Goal: Transaction & Acquisition: Purchase product/service

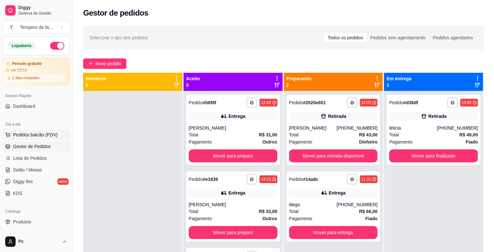
click at [38, 132] on span "Pedidos balcão (PDV)" at bounding box center [35, 135] width 45 height 6
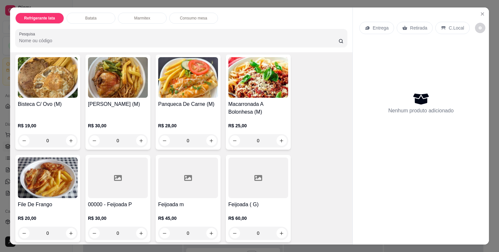
scroll to position [422, 0]
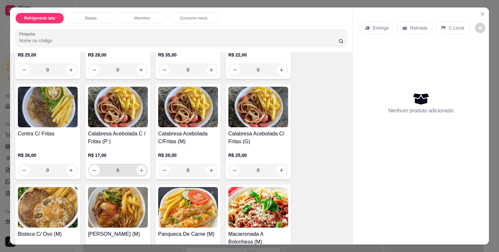
click at [140, 169] on icon "increase-product-quantity" at bounding box center [141, 170] width 3 height 3
type input "1"
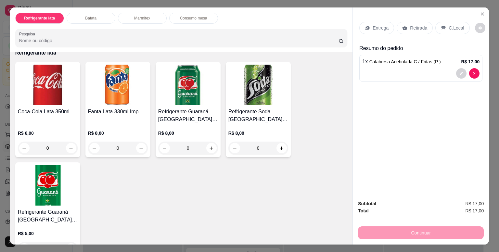
scroll to position [0, 0]
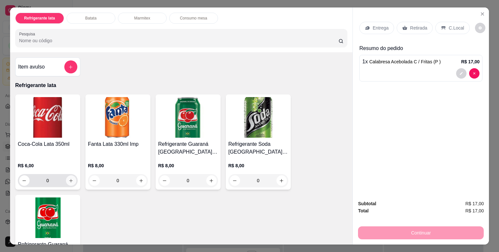
click at [71, 178] on icon "increase-product-quantity" at bounding box center [71, 180] width 5 height 5
type input "1"
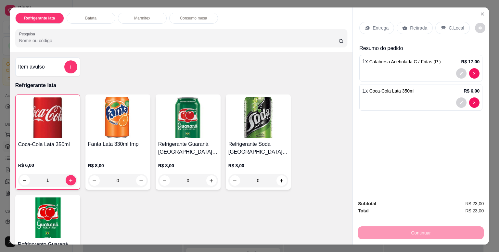
click at [445, 168] on div "Entrega Retirada C.Local Resumo do pedido 1 x Calabresa Acebolada C / Fritas (P…" at bounding box center [421, 100] width 136 height 187
click at [378, 28] on p "Entrega" at bounding box center [381, 28] width 16 height 6
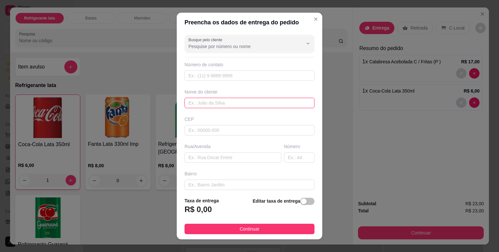
click at [198, 102] on input "text" at bounding box center [250, 103] width 130 height 10
click at [208, 103] on input "text" at bounding box center [250, 103] width 130 height 10
click at [205, 101] on input "text" at bounding box center [250, 103] width 130 height 10
click at [221, 104] on input "text" at bounding box center [250, 103] width 130 height 10
type input "bruna"
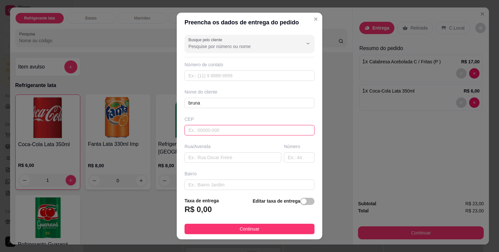
click at [201, 132] on input "text" at bounding box center [250, 130] width 130 height 10
paste input "00066650"
type input "00066650"
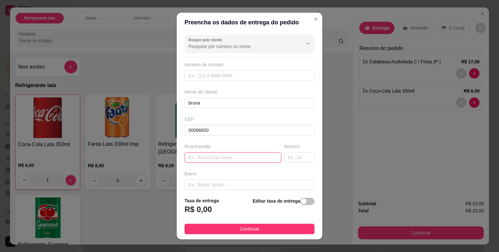
click at [266, 159] on input "text" at bounding box center [233, 157] width 97 height 10
click at [207, 156] on input "text" at bounding box center [233, 157] width 97 height 10
type input "viela progresso"
click at [284, 156] on input "text" at bounding box center [299, 157] width 31 height 10
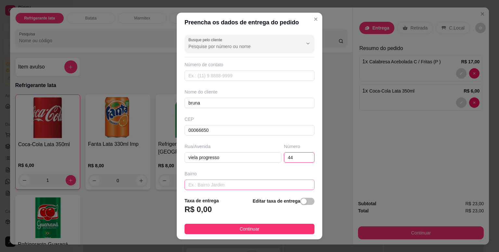
type input "44"
click at [241, 180] on input "text" at bounding box center [250, 185] width 130 height 10
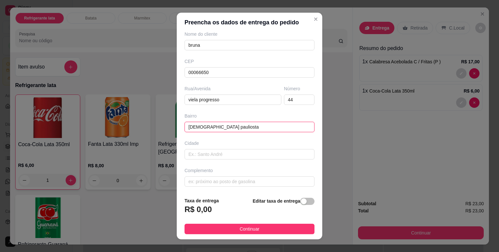
type input "[DEMOGRAPHIC_DATA] pauliosta"
click at [211, 212] on div "R$ 0,00" at bounding box center [202, 211] width 34 height 14
click at [230, 212] on div "Taxa de entrega R$ 0,00 Editar taxa de entrega" at bounding box center [250, 207] width 130 height 21
click at [300, 202] on span "button" at bounding box center [307, 201] width 14 height 7
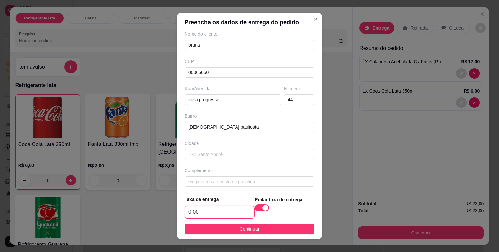
click at [228, 213] on input "0,00" at bounding box center [220, 212] width 70 height 12
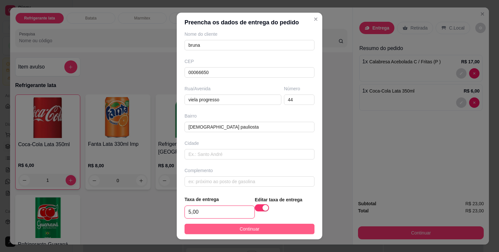
type input "5,00"
click at [241, 231] on span "Continuar" at bounding box center [250, 228] width 20 height 7
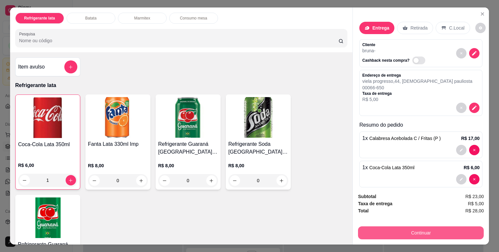
click at [452, 230] on button "Continuar" at bounding box center [421, 232] width 126 height 13
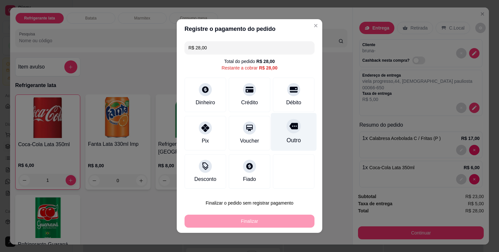
click at [286, 134] on div "Outro" at bounding box center [294, 132] width 46 height 38
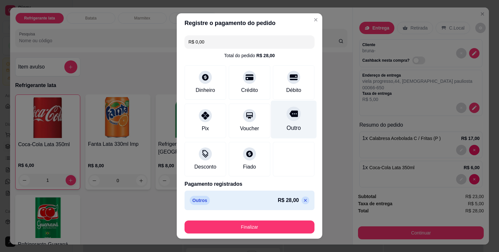
type input "R$ 0,00"
click at [194, 200] on p "Outros" at bounding box center [200, 200] width 20 height 9
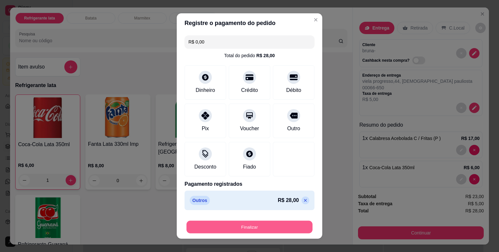
click at [278, 224] on button "Finalizar" at bounding box center [249, 227] width 126 height 13
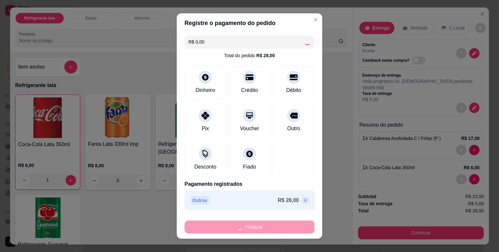
type input "0"
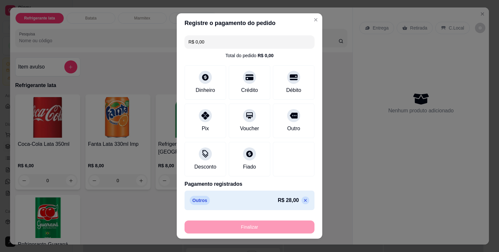
type input "-R$ 28,00"
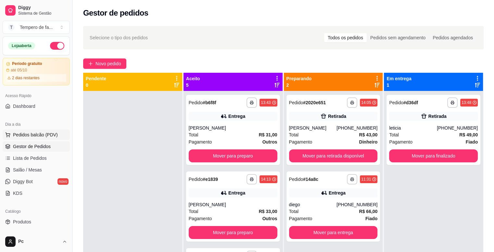
click at [27, 136] on span "Pedidos balcão (PDV)" at bounding box center [35, 135] width 45 height 6
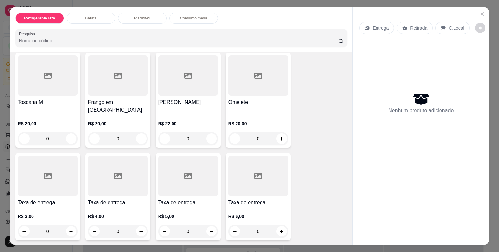
scroll to position [975, 0]
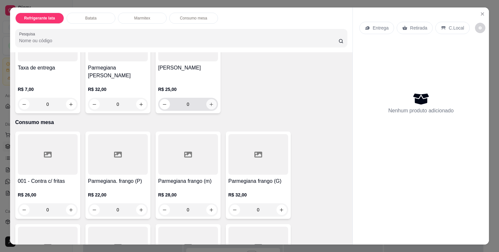
click at [209, 102] on icon "increase-product-quantity" at bounding box center [211, 104] width 5 height 5
type input "1"
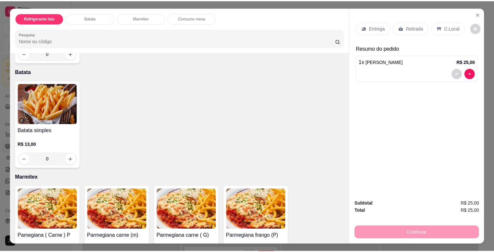
scroll to position [195, 0]
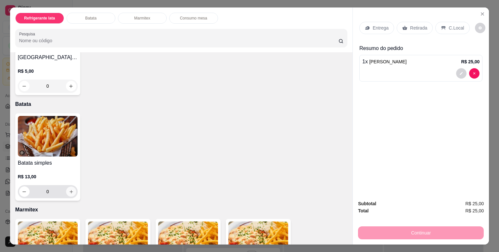
click at [69, 189] on icon "increase-product-quantity" at bounding box center [71, 191] width 5 height 5
type input "1"
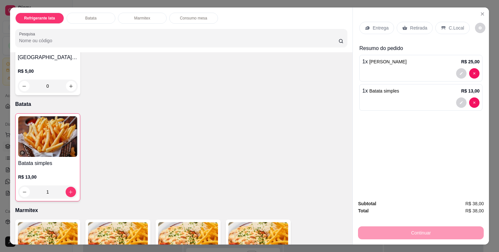
click at [432, 159] on div "Entrega Retirada C.Local Resumo do pedido 1 x Frango assado R$ 25,00 1 x Batata…" at bounding box center [421, 100] width 136 height 187
click at [376, 28] on p "Entrega" at bounding box center [381, 28] width 16 height 6
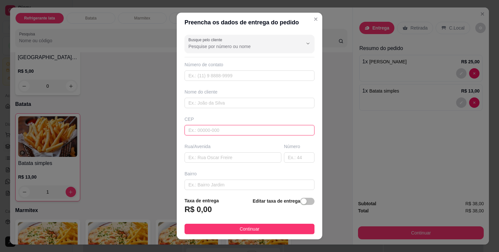
click at [201, 131] on input "text" at bounding box center [250, 130] width 130 height 10
paste input "06663480"
type input "06663480"
type input "[GEOGRAPHIC_DATA]"
type input "Parque Suburbano"
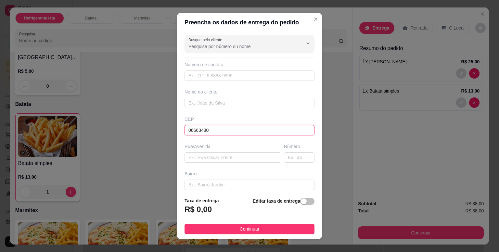
type input "Itapevi"
type input "06663480"
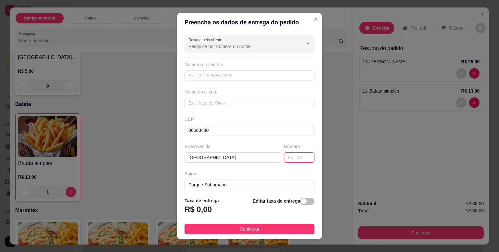
click at [291, 159] on input "text" at bounding box center [299, 157] width 31 height 10
type input "210"
click at [205, 104] on input "text" at bounding box center [250, 103] width 130 height 10
type input "grecely"
click at [301, 202] on span "button" at bounding box center [307, 201] width 14 height 7
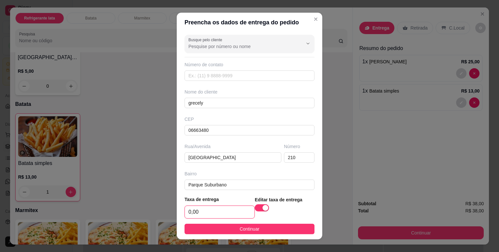
click at [200, 214] on input "0,00" at bounding box center [220, 212] width 70 height 12
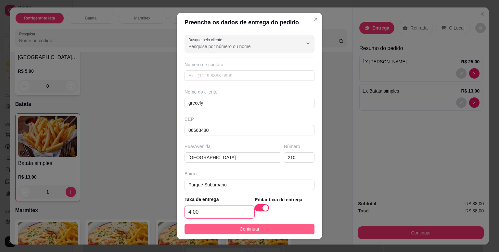
type input "4,00"
click at [225, 230] on button "Continuar" at bounding box center [250, 229] width 130 height 10
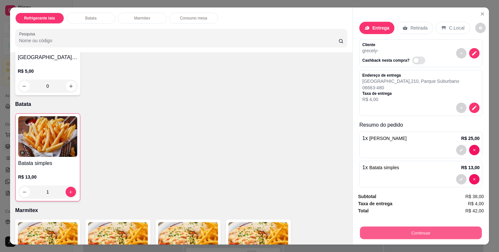
click at [446, 230] on button "Continuar" at bounding box center [421, 232] width 122 height 13
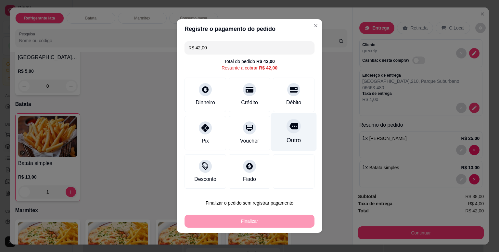
click at [292, 131] on div "Outro" at bounding box center [294, 132] width 46 height 38
type input "R$ 0,00"
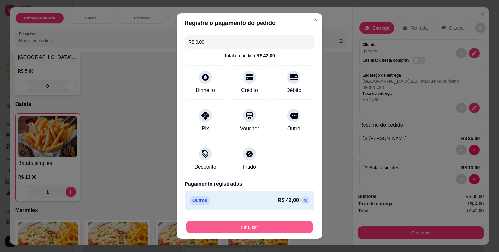
click at [277, 224] on button "Finalizar" at bounding box center [249, 227] width 126 height 13
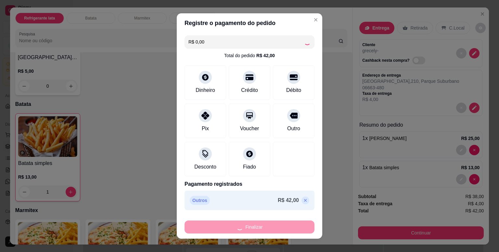
type input "0"
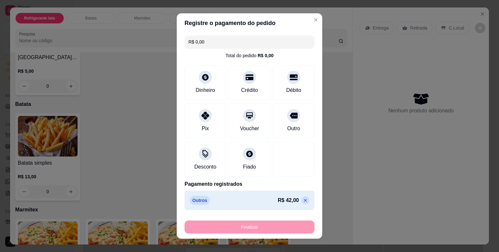
type input "-R$ 42,00"
